Goal: Transaction & Acquisition: Purchase product/service

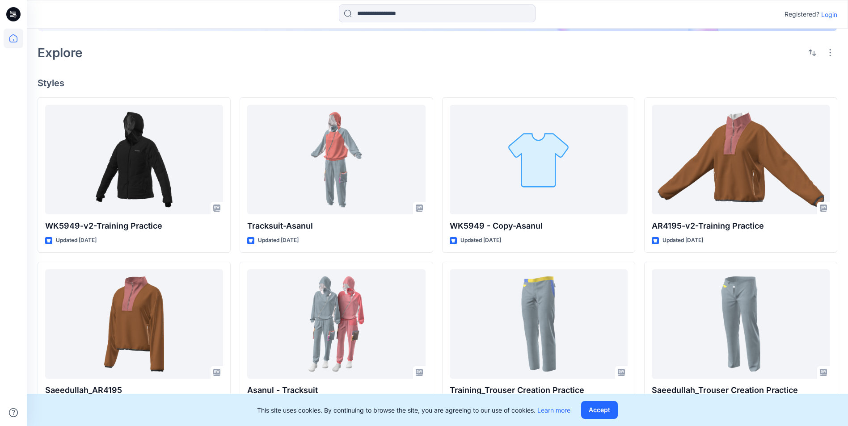
scroll to position [168, 0]
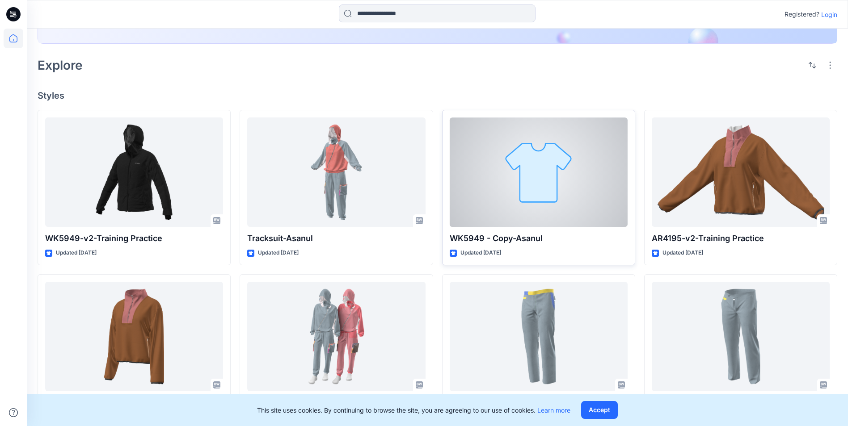
click at [490, 194] on div at bounding box center [539, 173] width 178 height 110
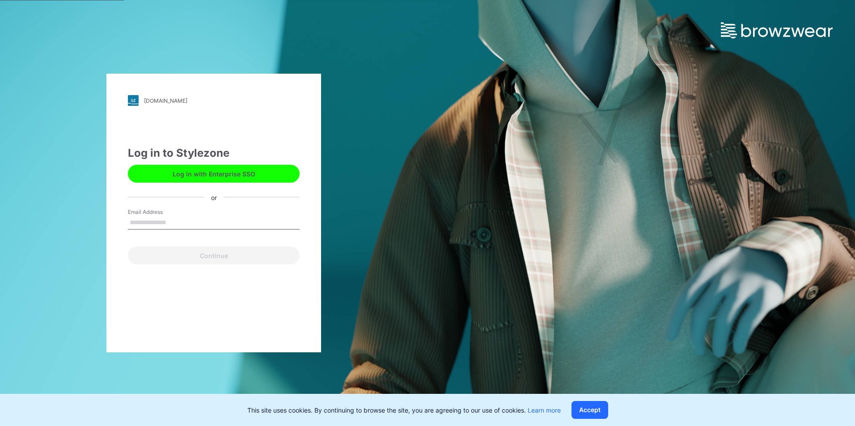
click at [204, 220] on input "Email Address" at bounding box center [214, 222] width 172 height 13
type input "**********"
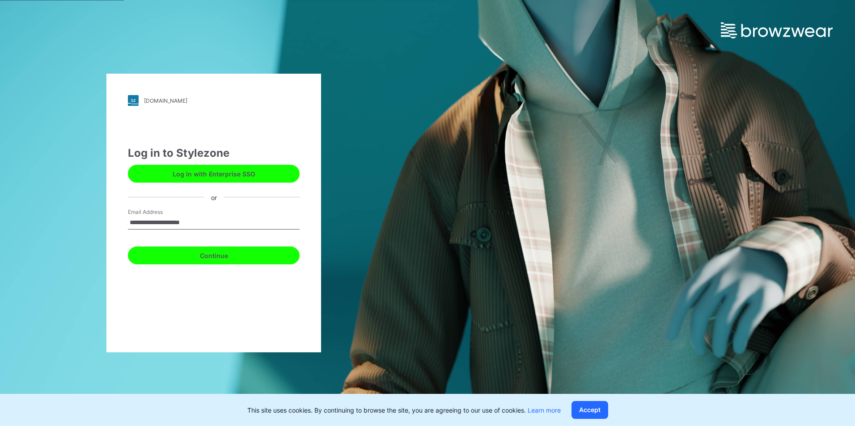
click at [197, 257] on button "Continue" at bounding box center [214, 256] width 172 height 18
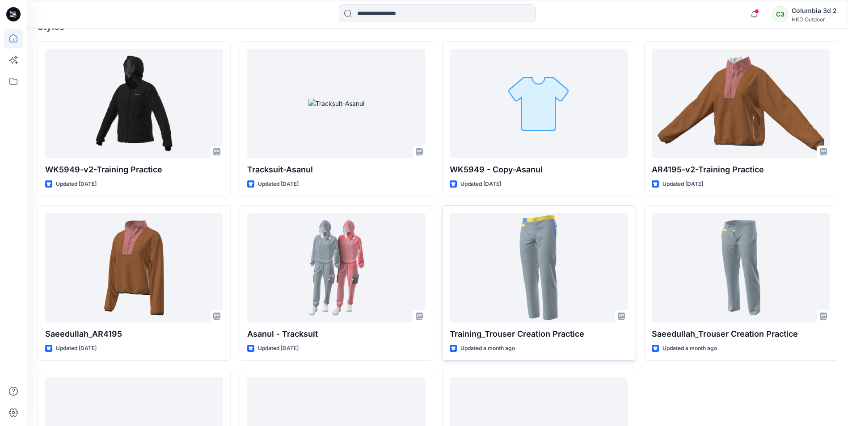
scroll to position [243, 0]
